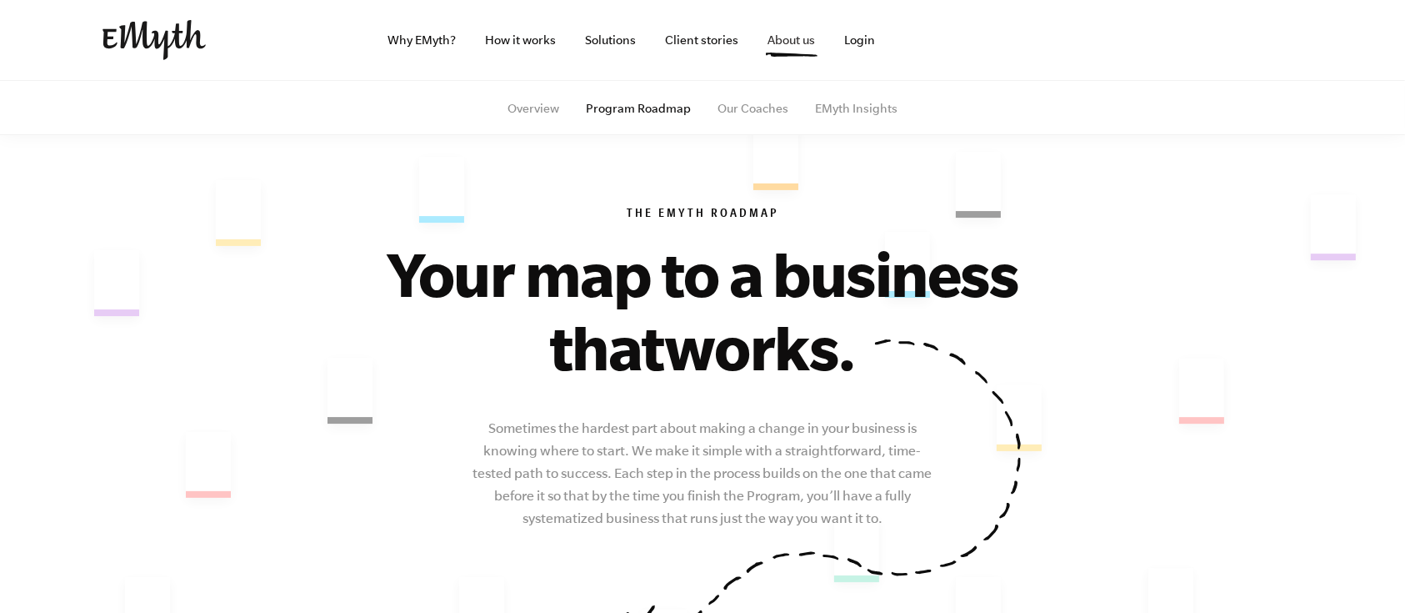
click at [774, 47] on link "About us" at bounding box center [792, 40] width 74 height 80
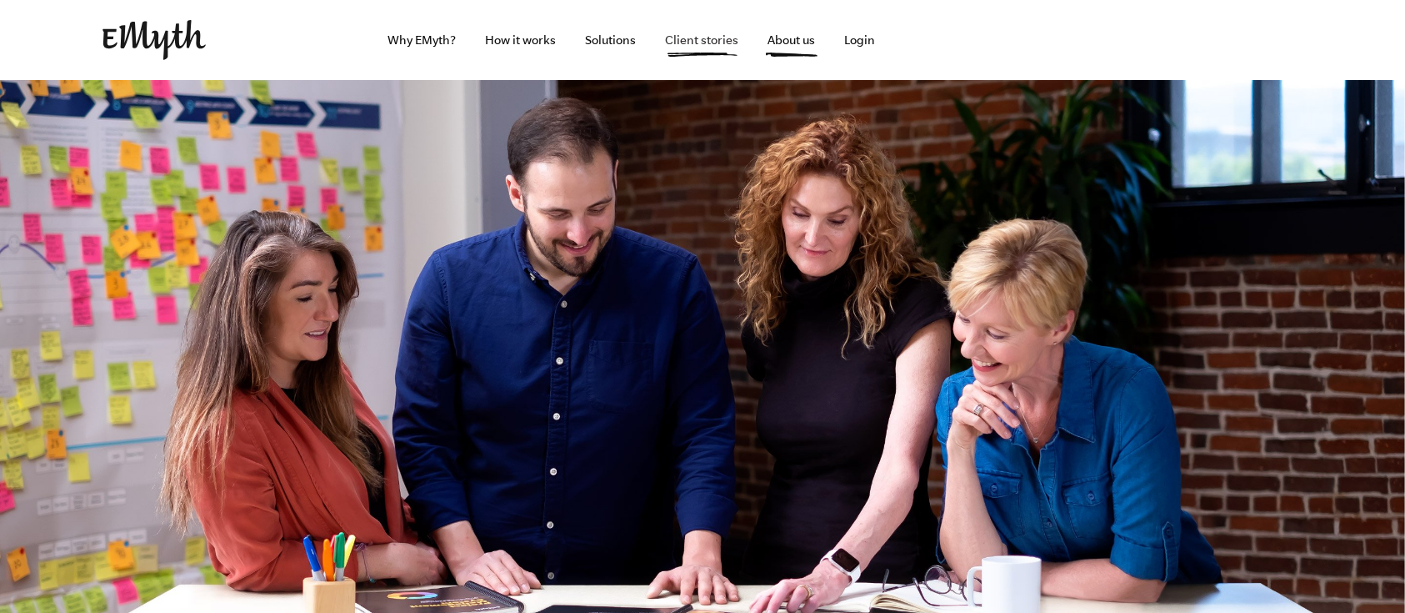
click at [675, 39] on link "Client stories" at bounding box center [703, 40] width 100 height 80
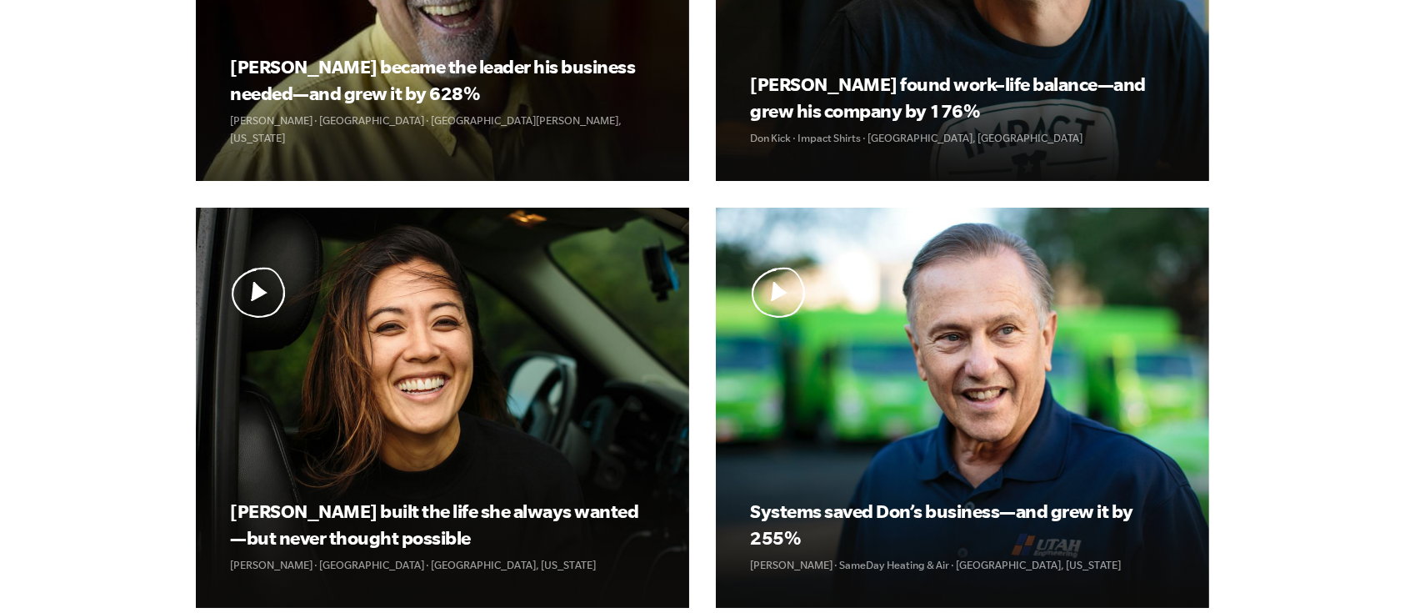
scroll to position [778, 0]
